Goal: Transaction & Acquisition: Purchase product/service

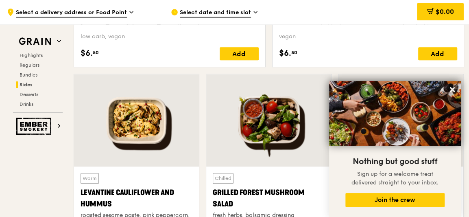
scroll to position [2154, 0]
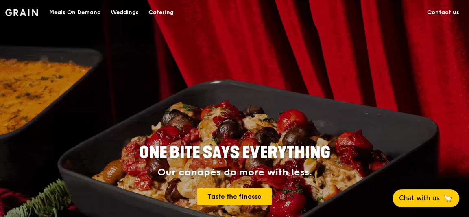
click at [79, 10] on div "Meals On Demand" at bounding box center [75, 12] width 52 height 24
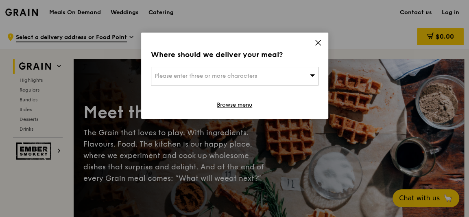
click at [227, 75] on span "Please enter three or more characters" at bounding box center [205, 75] width 102 height 7
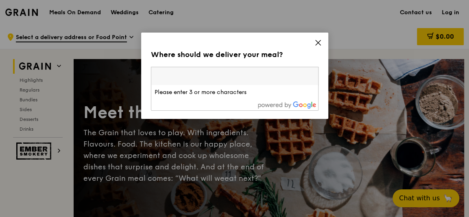
click at [226, 74] on input "search" at bounding box center [234, 76] width 167 height 18
type input "609128"
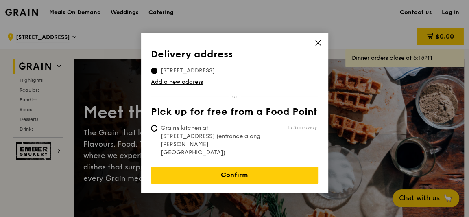
click at [222, 68] on span "24 Penjuru Road, 609128" at bounding box center [188, 71] width 74 height 8
click at [157, 68] on input "24 Penjuru Road, 609128" at bounding box center [154, 70] width 7 height 7
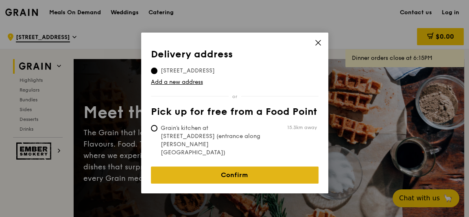
click at [252, 166] on link "Confirm" at bounding box center [234, 174] width 167 height 17
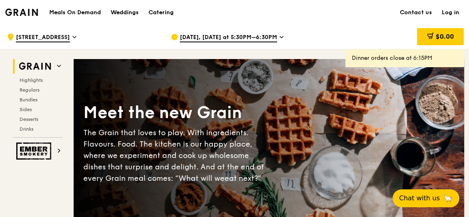
click at [88, 11] on h1 "Meals On Demand" at bounding box center [75, 13] width 52 height 8
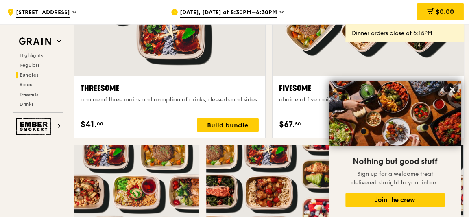
scroll to position [1504, 0]
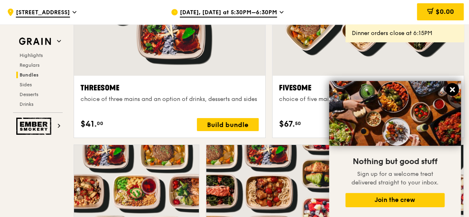
click at [452, 89] on icon at bounding box center [451, 89] width 5 height 5
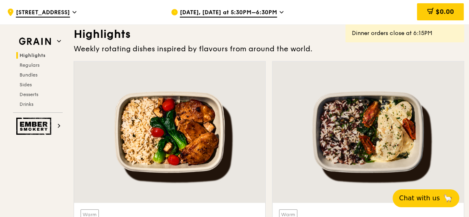
scroll to position [244, 0]
